Goal: Task Accomplishment & Management: Manage account settings

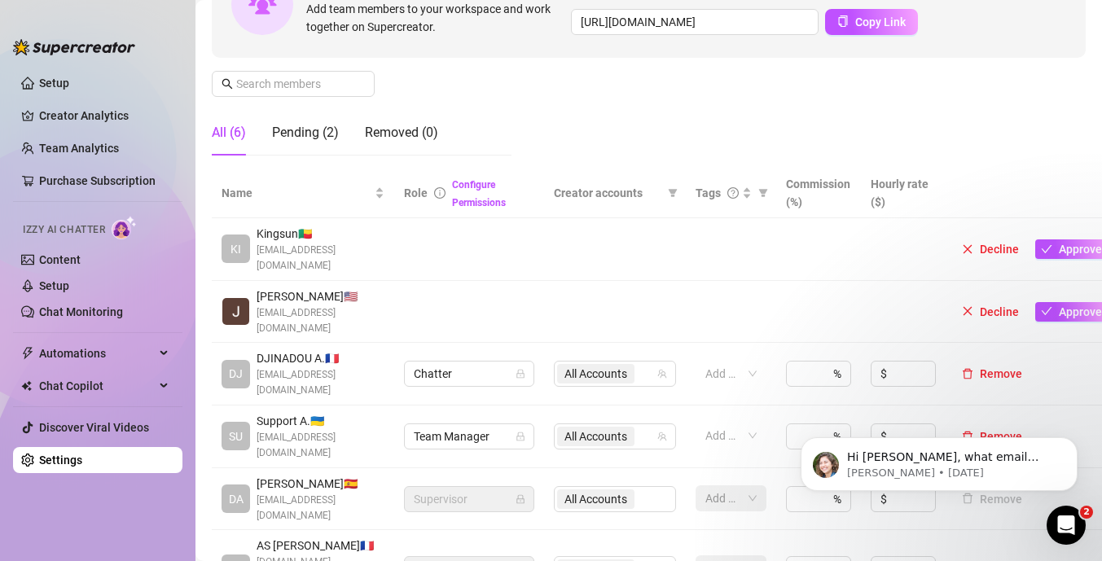
scroll to position [198, 0]
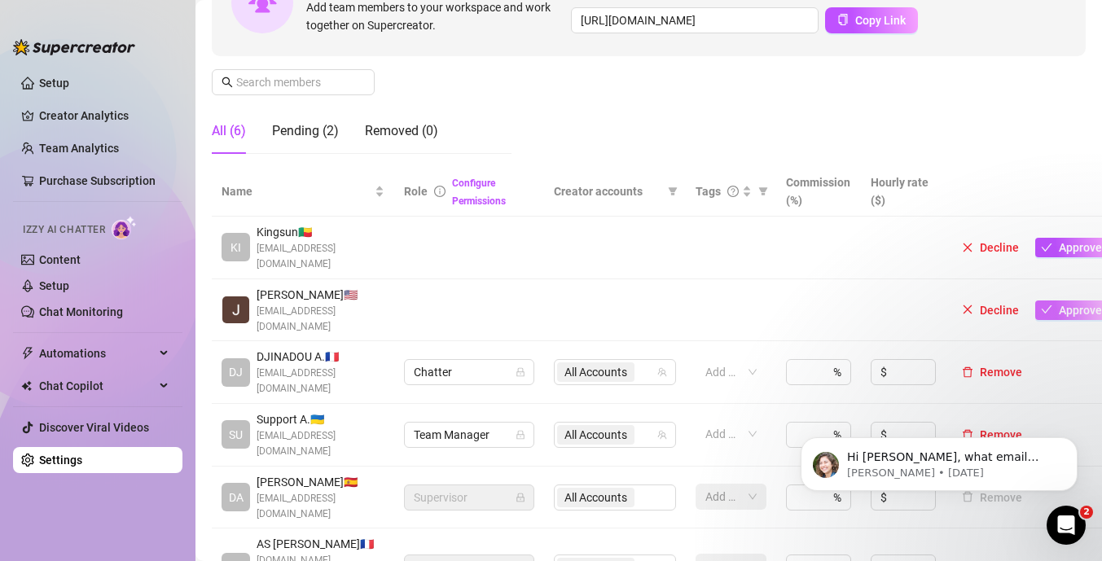
click at [1059, 304] on span "Approve" at bounding box center [1080, 310] width 43 height 13
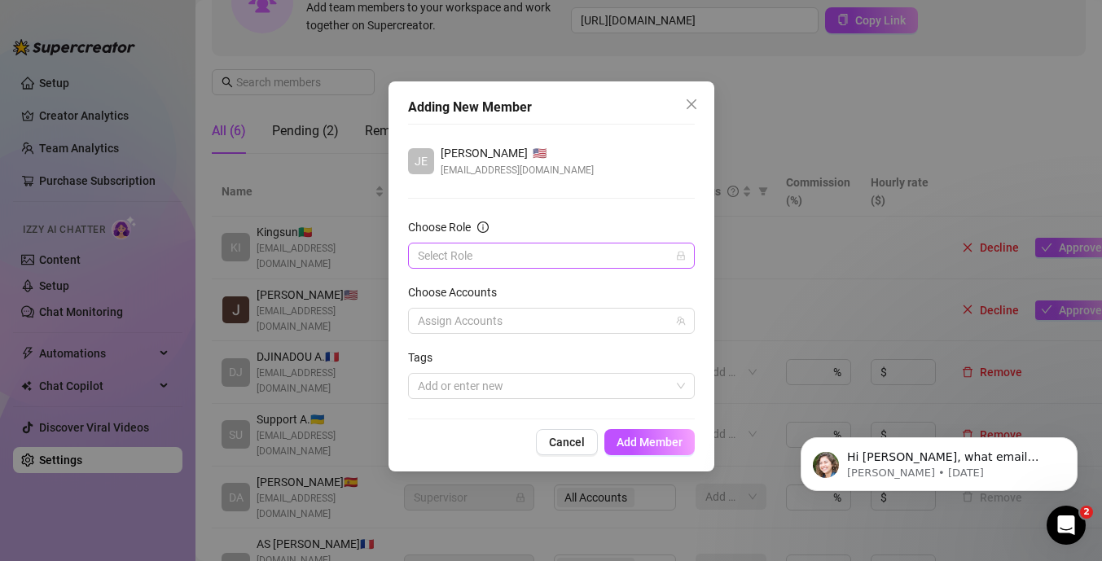
click at [533, 253] on input "Choose Role" at bounding box center [544, 256] width 253 height 24
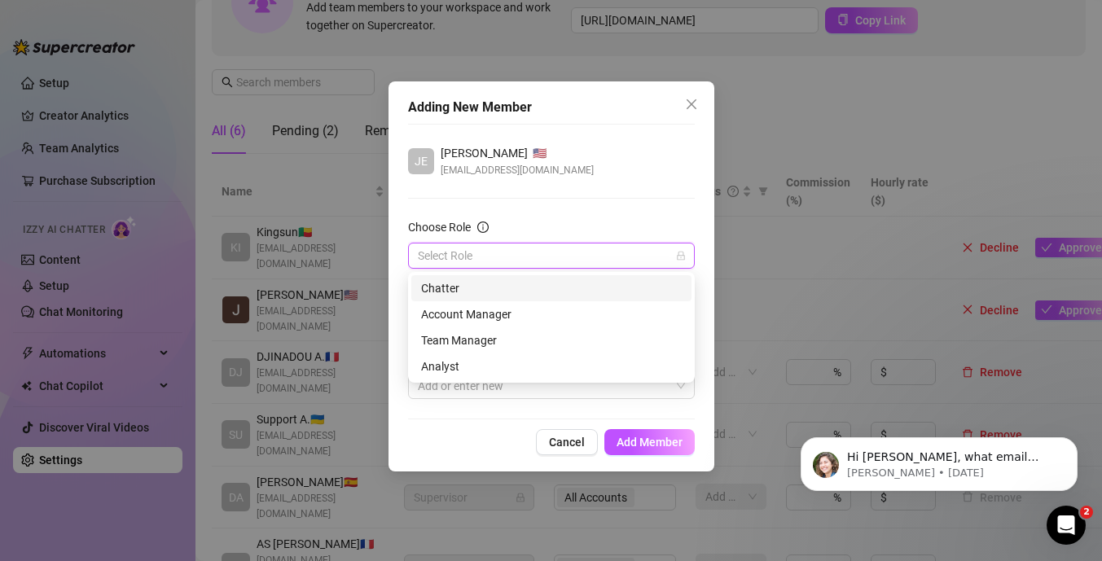
click at [466, 288] on div "Chatter" at bounding box center [551, 288] width 261 height 18
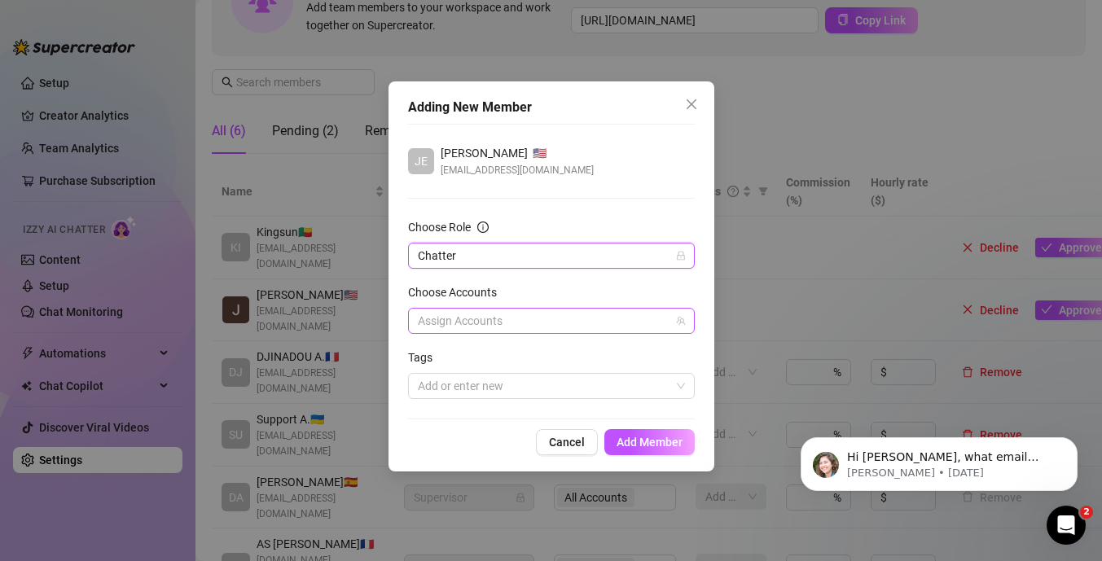
click at [471, 314] on div at bounding box center [542, 321] width 263 height 23
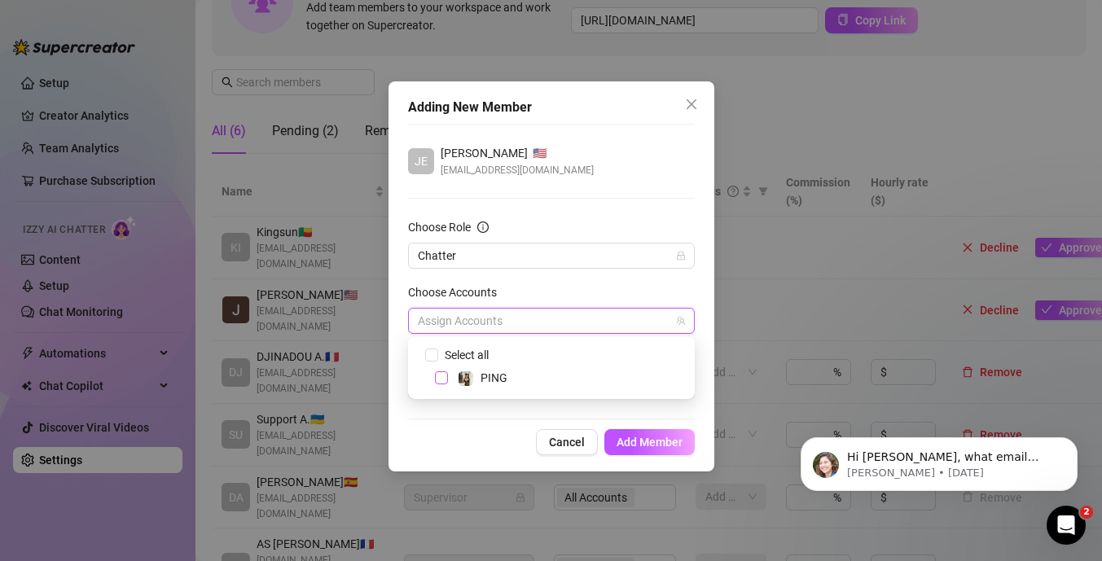
click at [444, 378] on span "Select tree node" at bounding box center [441, 377] width 13 height 13
checkbox input "true"
click at [459, 416] on div "JE Jerome 🇺🇸 jerome26apr@gmail.com Choose Role Chatter Choose Accounts All Acco…" at bounding box center [551, 272] width 287 height 296
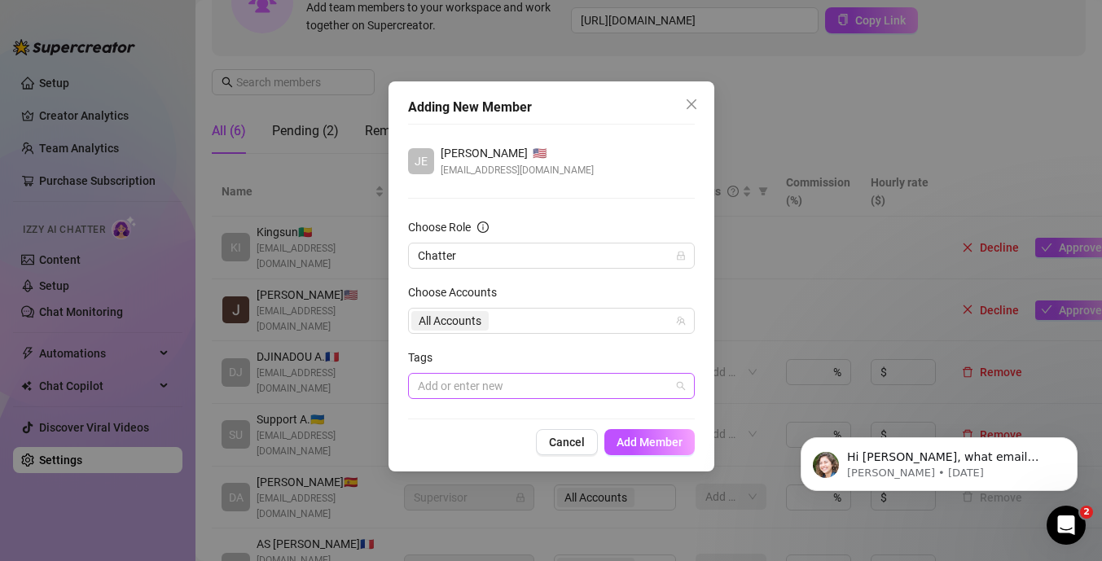
click at [519, 382] on div at bounding box center [542, 386] width 263 height 23
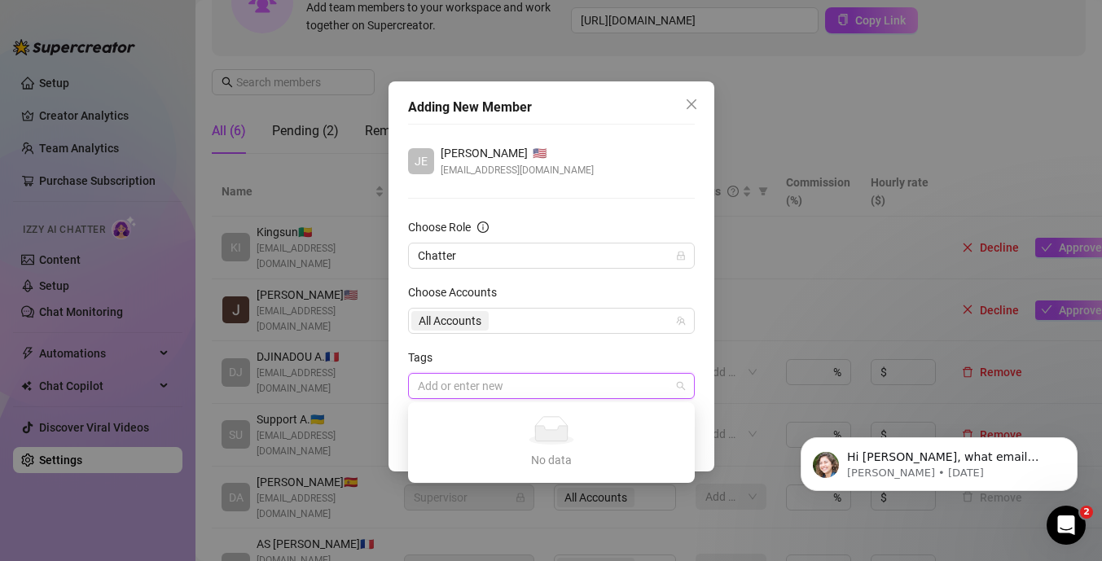
click at [521, 342] on form "Choose Role Chatter Choose Accounts All Accounts Tags Add or enter new" at bounding box center [551, 308] width 287 height 181
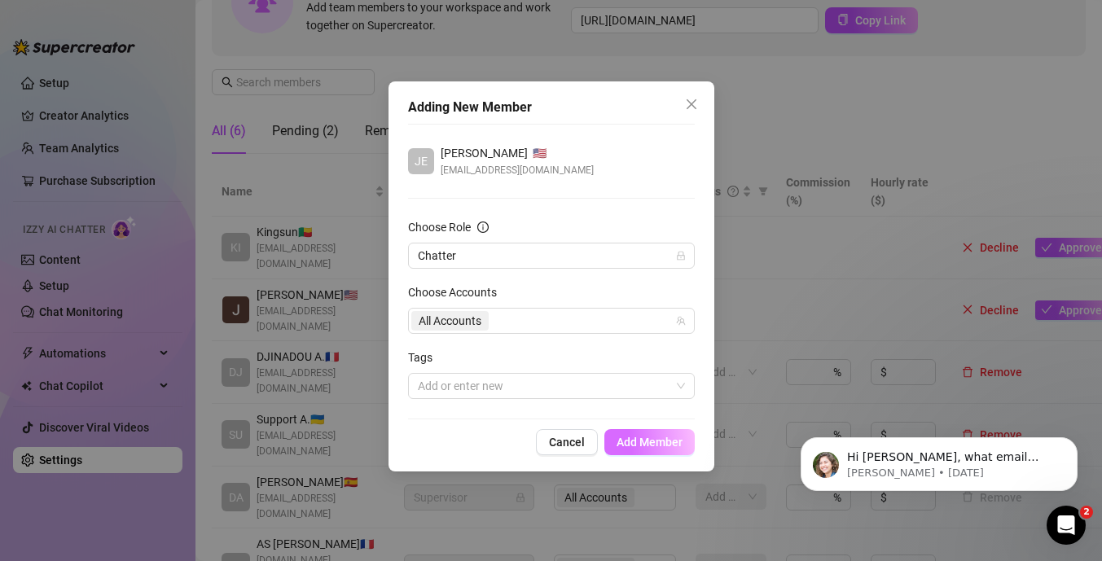
click at [630, 437] on span "Add Member" at bounding box center [650, 442] width 66 height 13
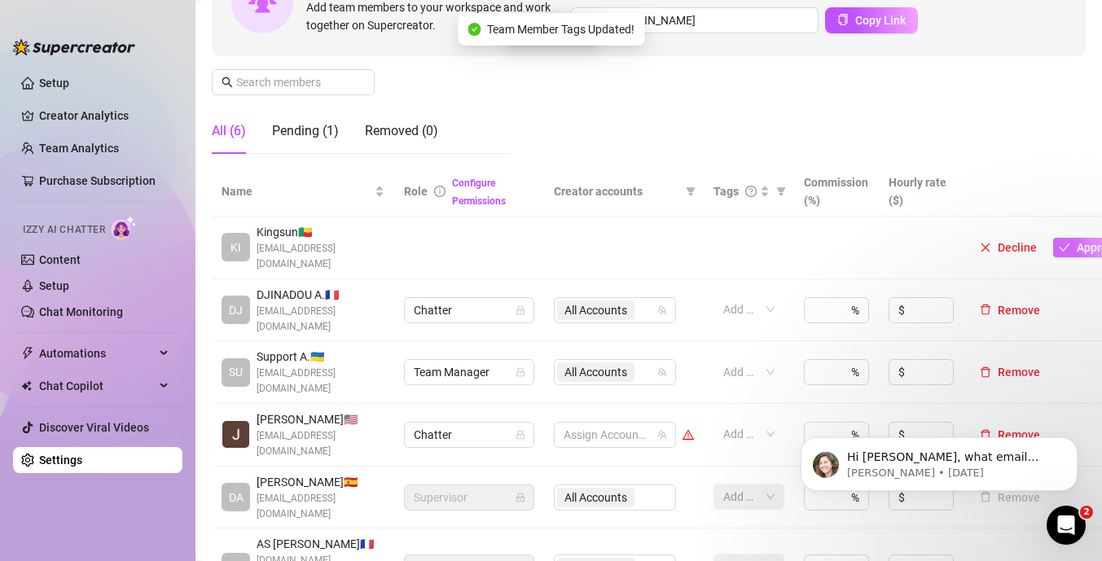
click at [1065, 242] on icon "check" at bounding box center [1064, 247] width 11 height 11
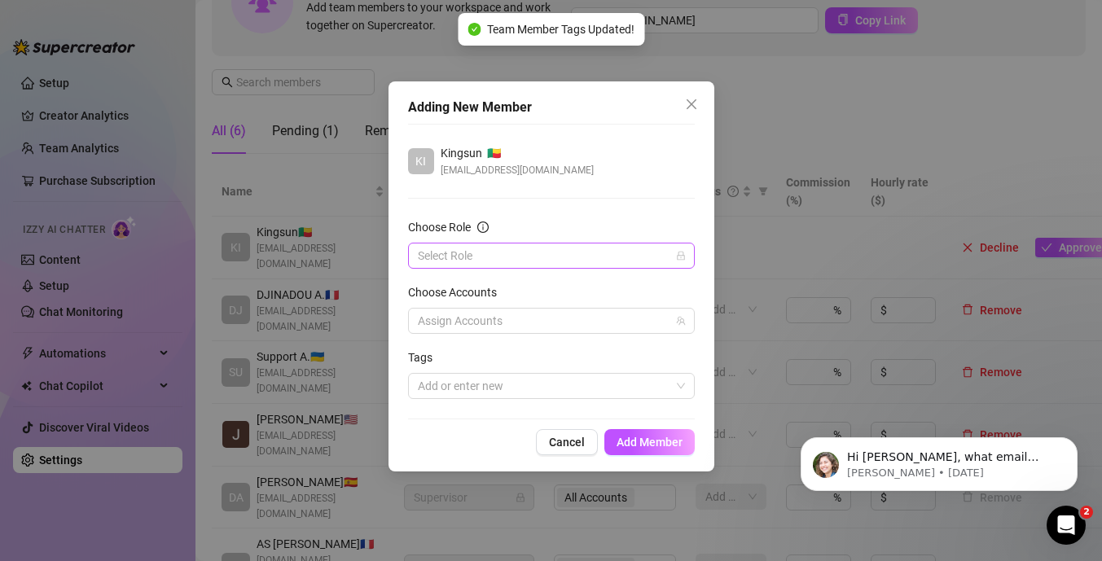
click at [508, 258] on input "Choose Role" at bounding box center [544, 256] width 253 height 24
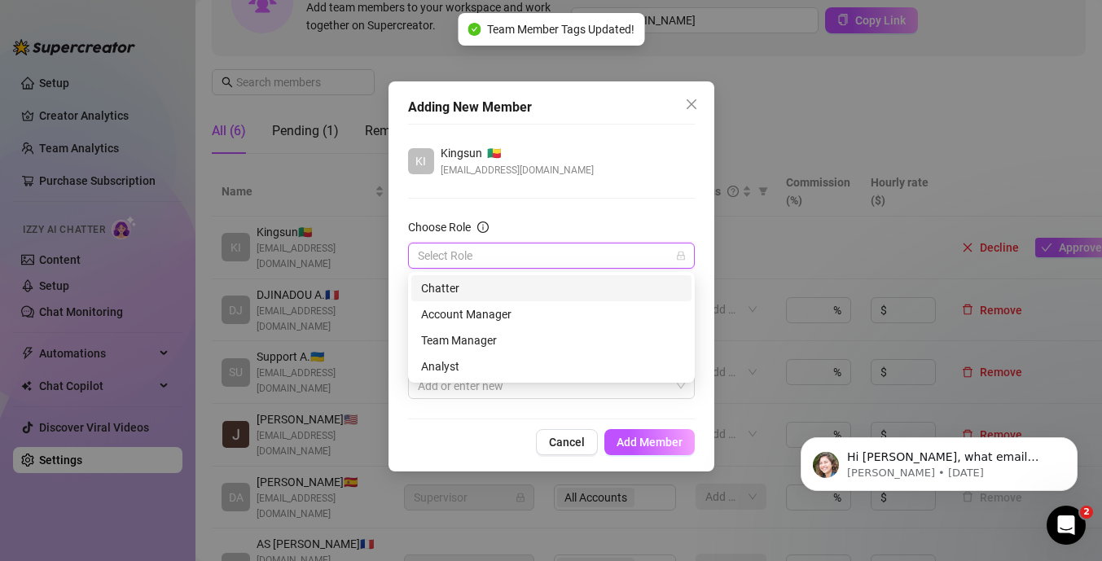
click at [475, 283] on div "Chatter" at bounding box center [551, 288] width 261 height 18
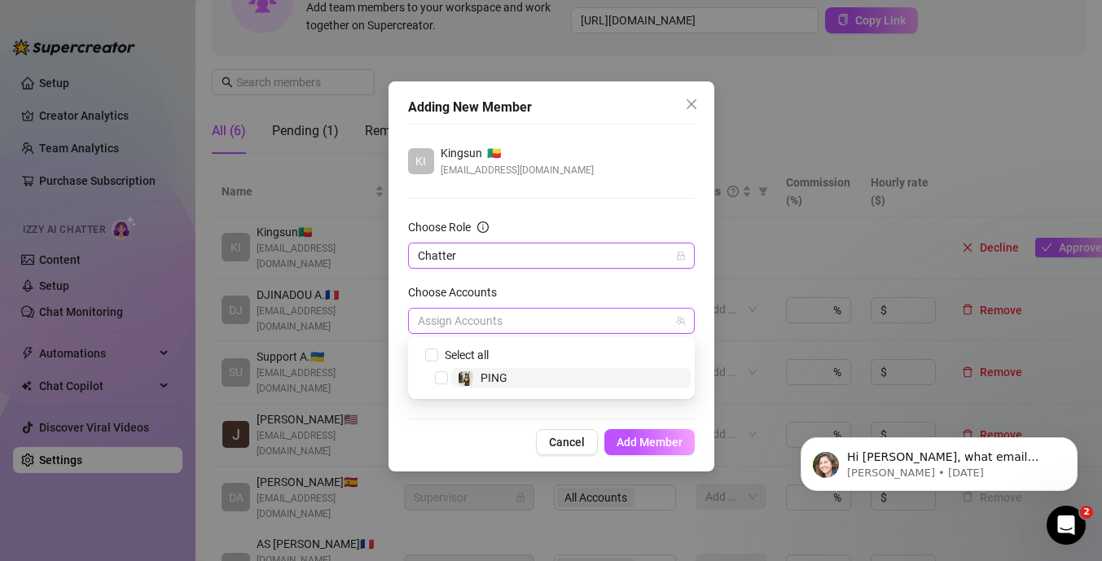
click at [474, 315] on div at bounding box center [542, 321] width 263 height 23
click at [446, 380] on span "Select tree node" at bounding box center [441, 377] width 13 height 13
checkbox input "true"
click at [465, 427] on div "Adding New Member KI Kingsun 🇧🇯 anatonoe54@gmail.com Choose Role Chatter Choose…" at bounding box center [552, 276] width 326 height 390
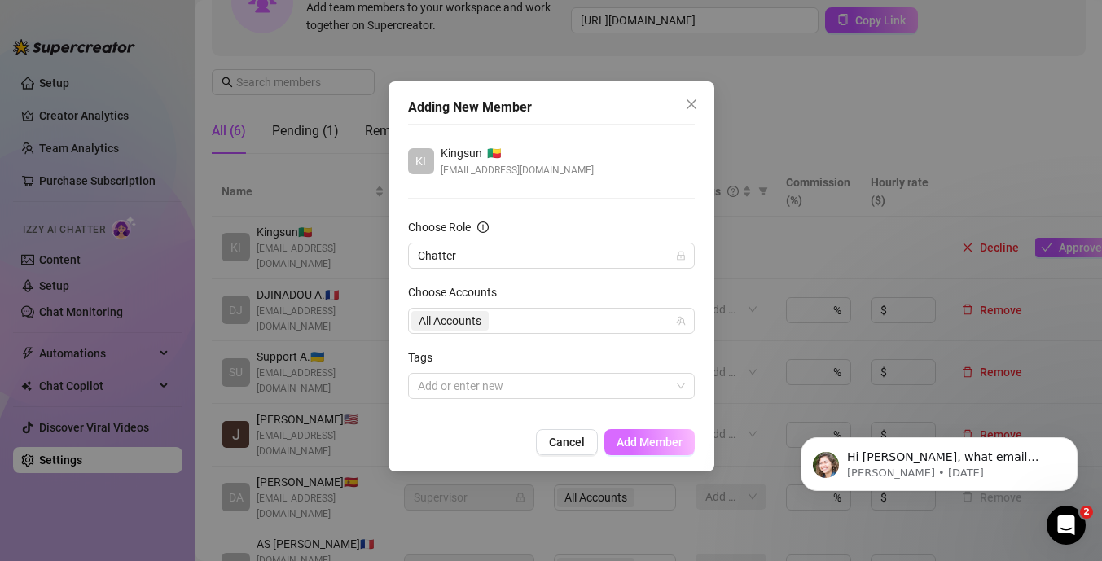
click at [623, 437] on span "Add Member" at bounding box center [650, 442] width 66 height 13
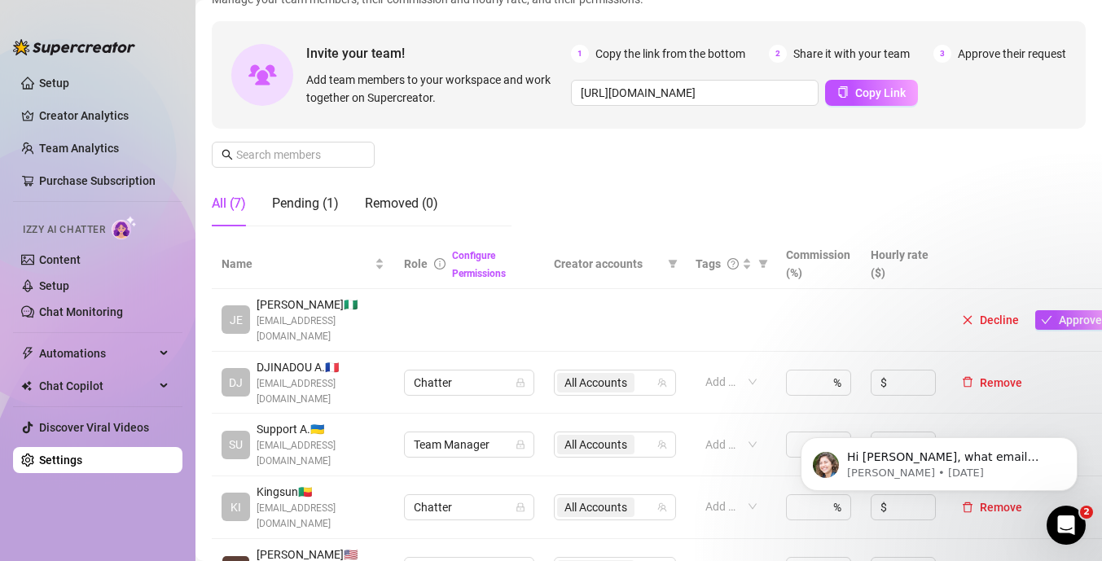
scroll to position [127, 0]
click at [1074, 314] on span "Approve" at bounding box center [1080, 318] width 43 height 13
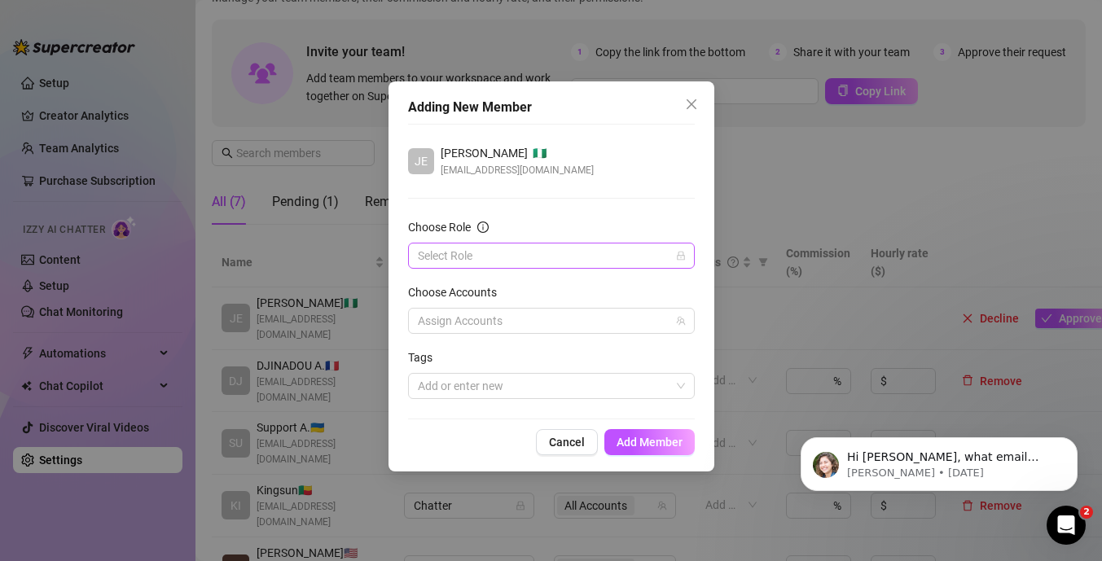
click at [534, 245] on input "Choose Role" at bounding box center [544, 256] width 253 height 24
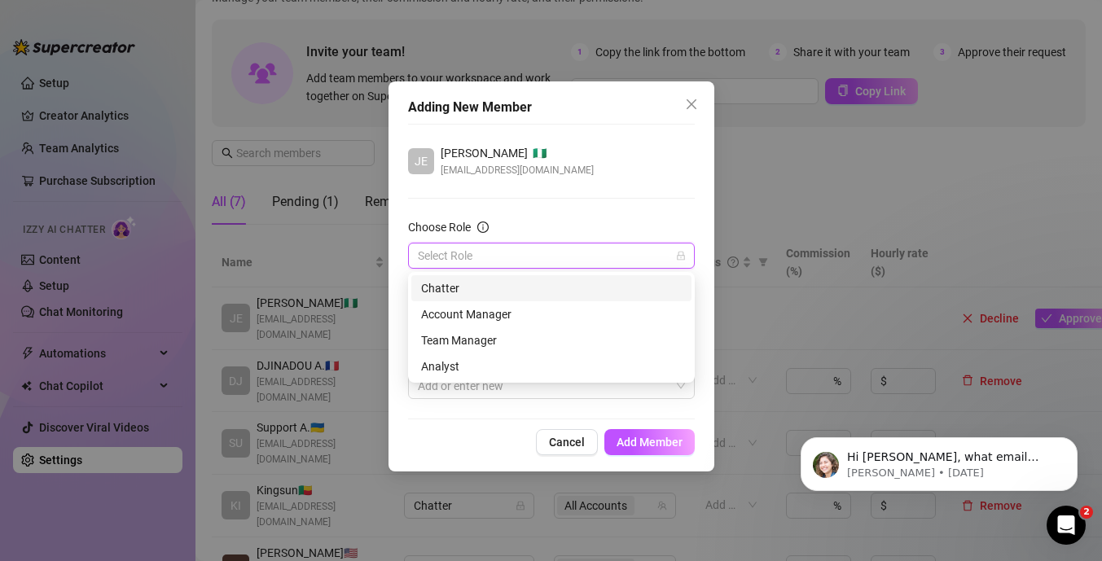
click at [443, 291] on div "Chatter" at bounding box center [551, 288] width 261 height 18
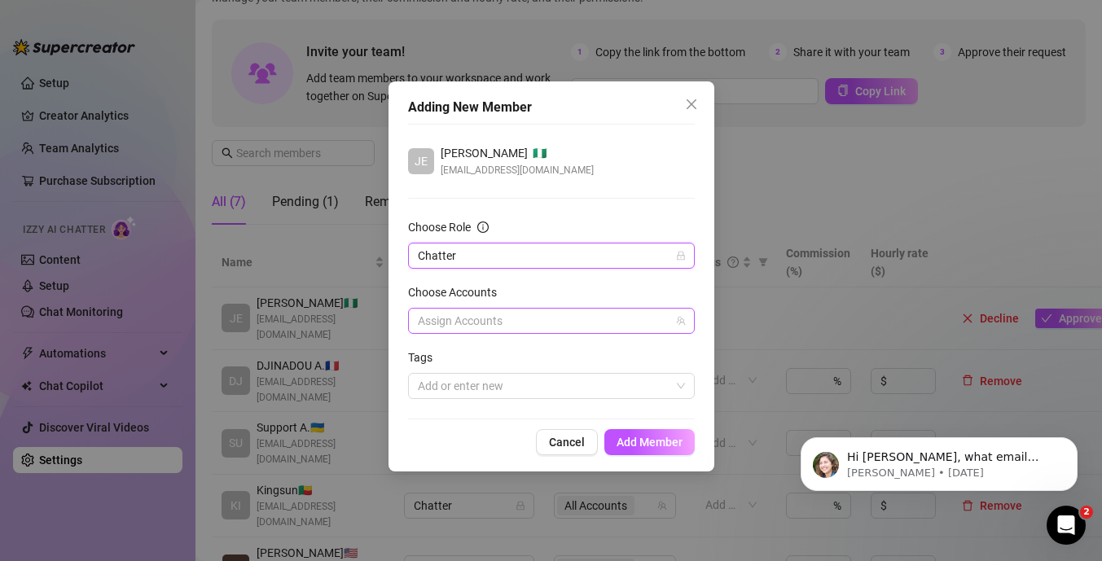
click at [456, 312] on div at bounding box center [542, 321] width 263 height 23
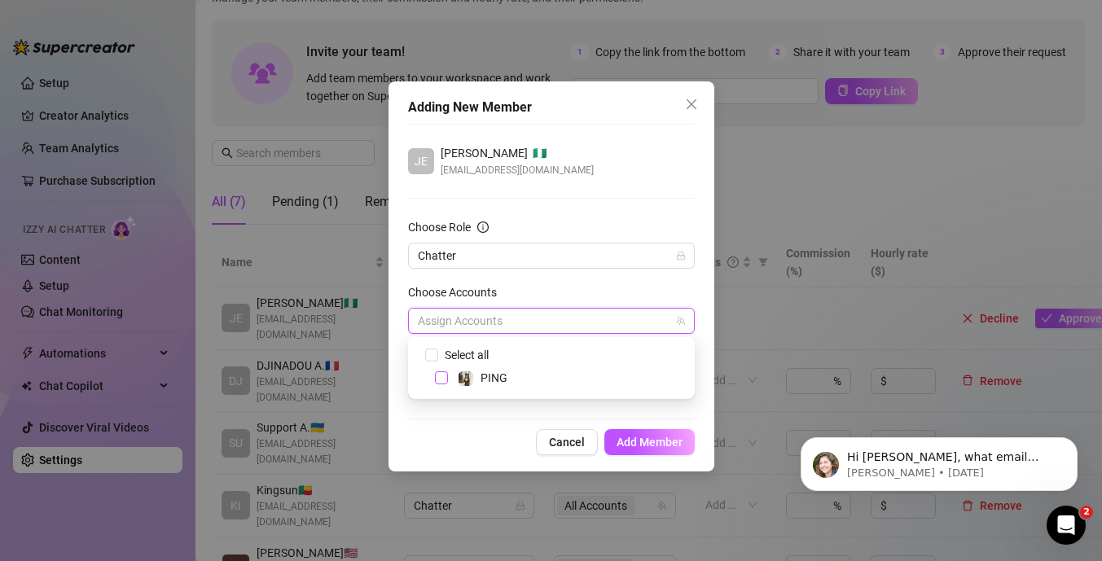
click at [443, 381] on span "Select tree node" at bounding box center [441, 377] width 13 height 13
checkbox input "true"
click at [447, 426] on div "Adding New Member [PERSON_NAME] [PERSON_NAME] 🇳🇬 [EMAIL_ADDRESS][DOMAIN_NAME] C…" at bounding box center [552, 276] width 326 height 390
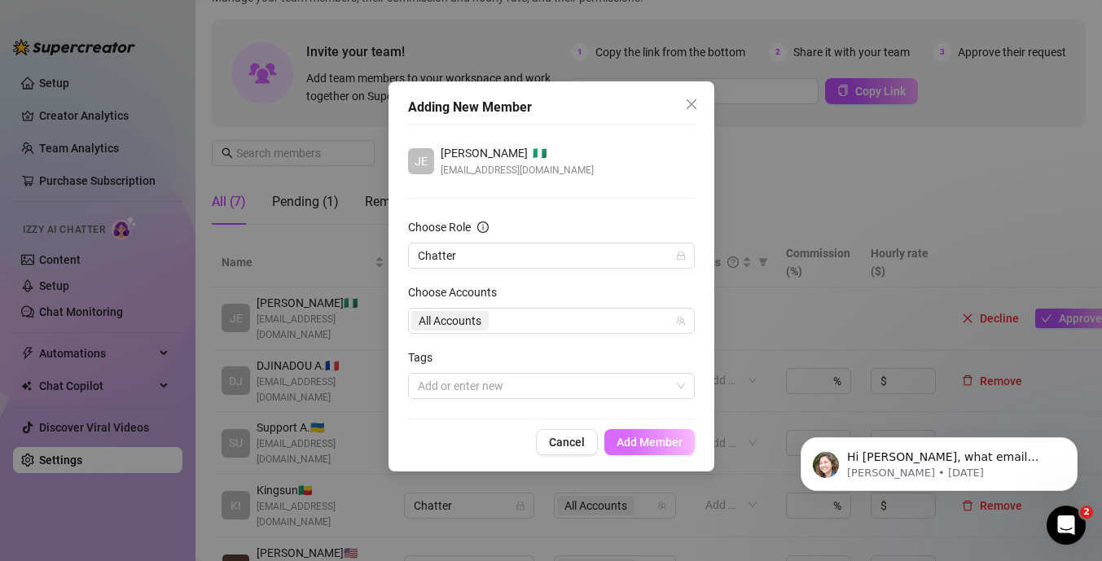
click at [639, 441] on span "Add Member" at bounding box center [650, 442] width 66 height 13
